Goal: Navigation & Orientation: Find specific page/section

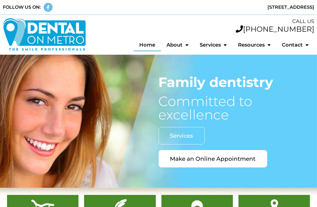
click at [142, 44] on link "Home" at bounding box center [147, 45] width 27 height 13
drag, startPoint x: 290, startPoint y: 92, endPoint x: 249, endPoint y: 133, distance: 58.0
click at [249, 133] on div "Family dentistry Committed to excellence Services Make an Online Appointment" at bounding box center [238, 122] width 159 height 92
click at [188, 95] on h1 "Committed to excellence" at bounding box center [238, 108] width 159 height 27
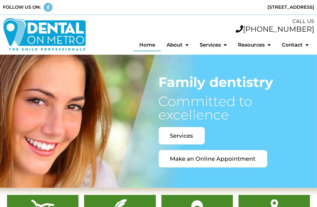
drag, startPoint x: 199, startPoint y: 128, endPoint x: 183, endPoint y: 170, distance: 44.4
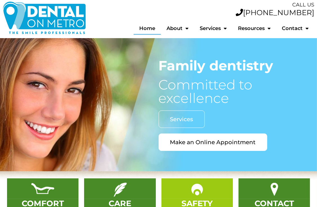
drag, startPoint x: 202, startPoint y: 177, endPoint x: 209, endPoint y: 200, distance: 24.4
